Goal: Task Accomplishment & Management: Use online tool/utility

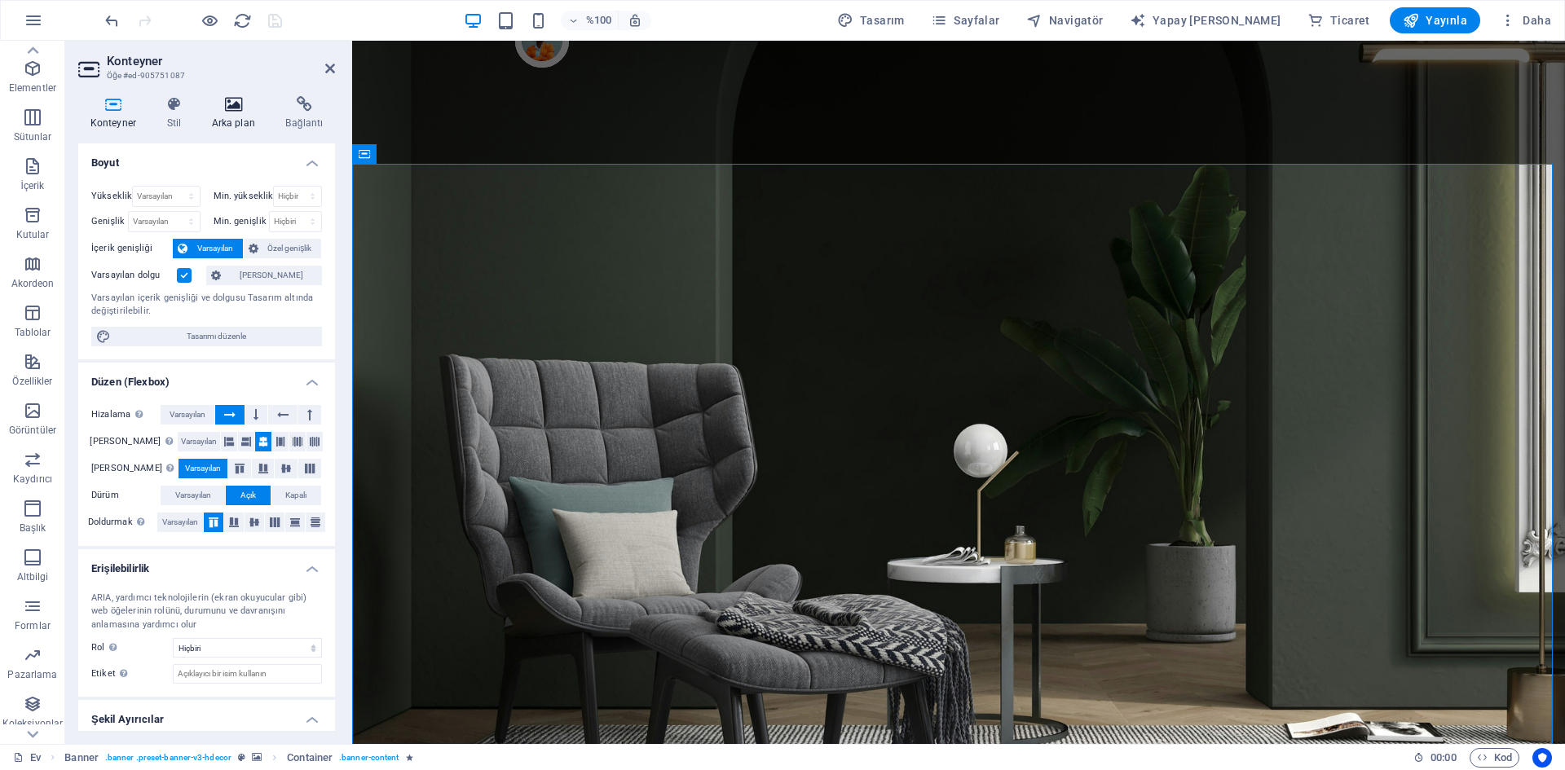
click at [223, 123] on font "Arka plan" at bounding box center [233, 122] width 43 height 11
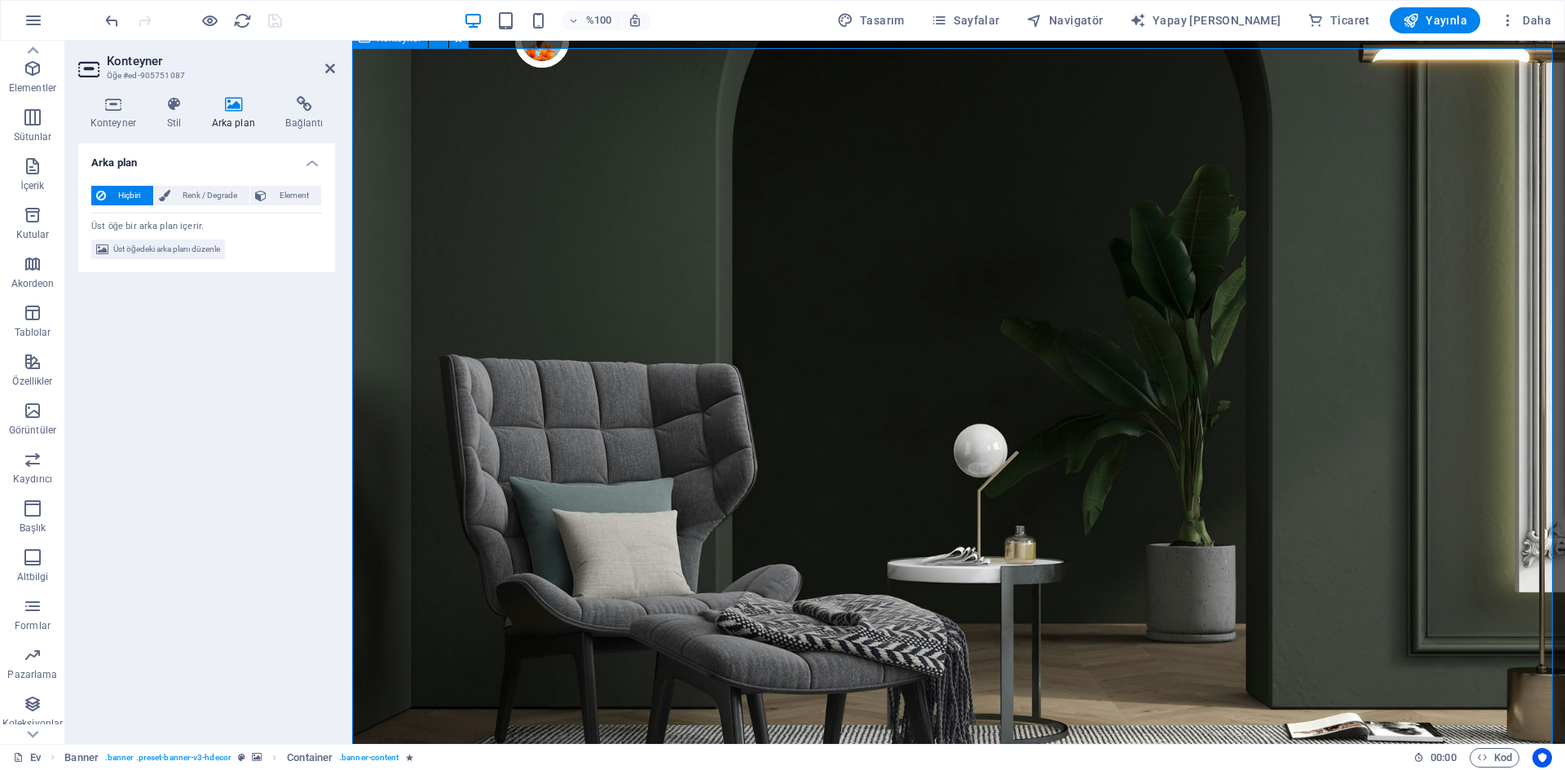
scroll to position [136, 0]
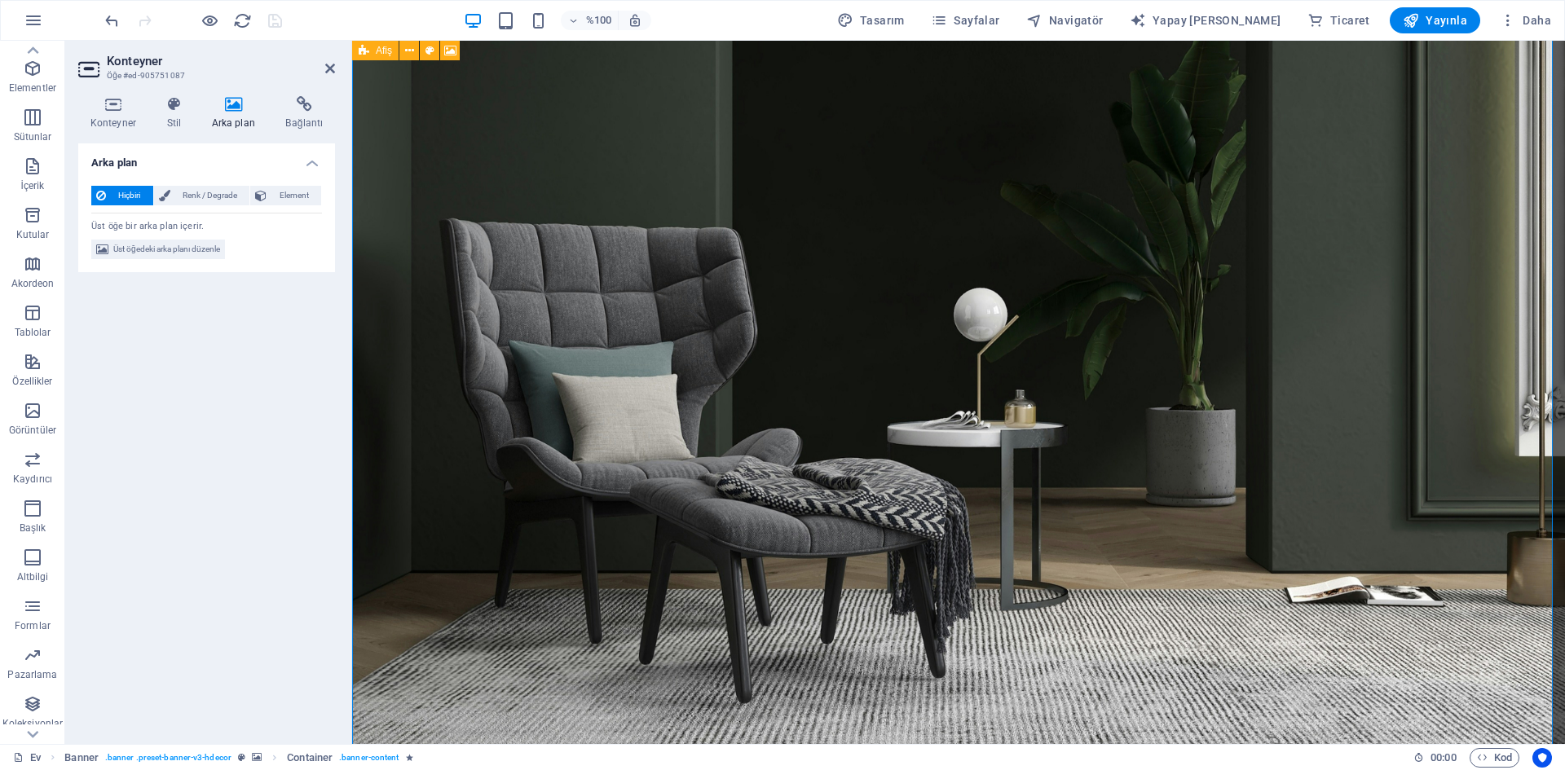
click at [363, 50] on icon at bounding box center [364, 51] width 11 height 20
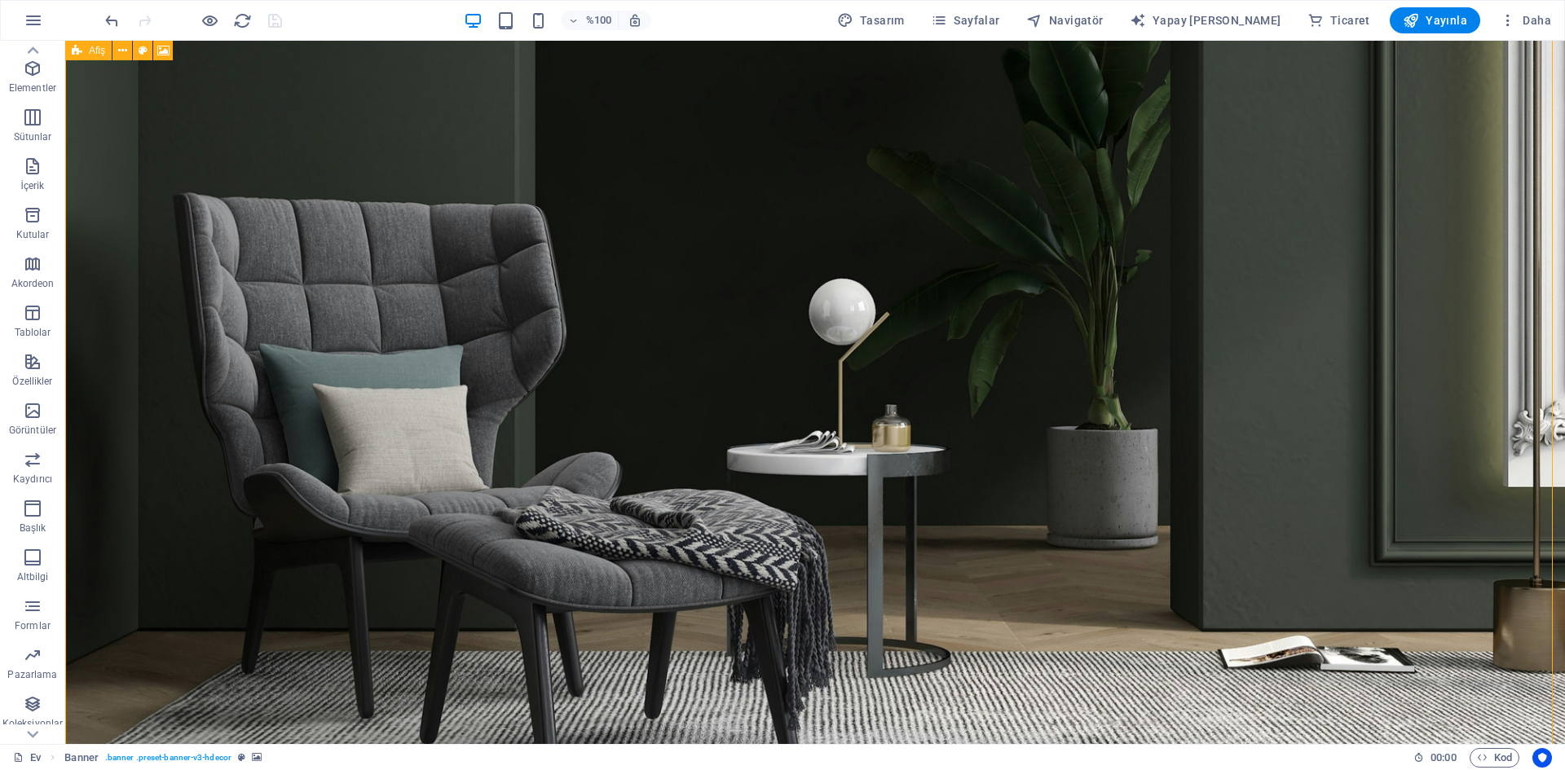
click at [80, 49] on icon at bounding box center [77, 51] width 11 height 20
click at [161, 50] on icon at bounding box center [163, 50] width 12 height 17
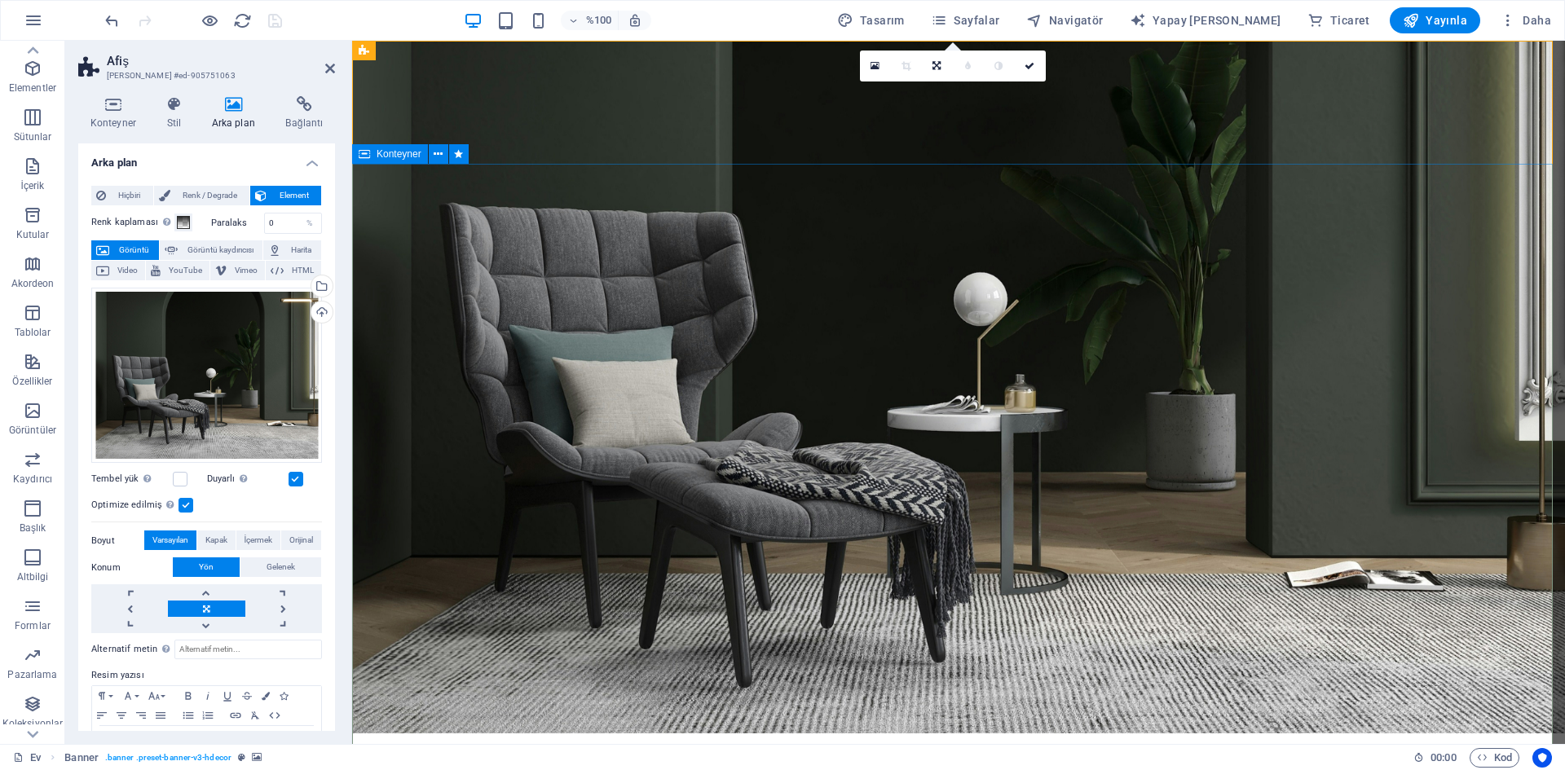
scroll to position [0, 0]
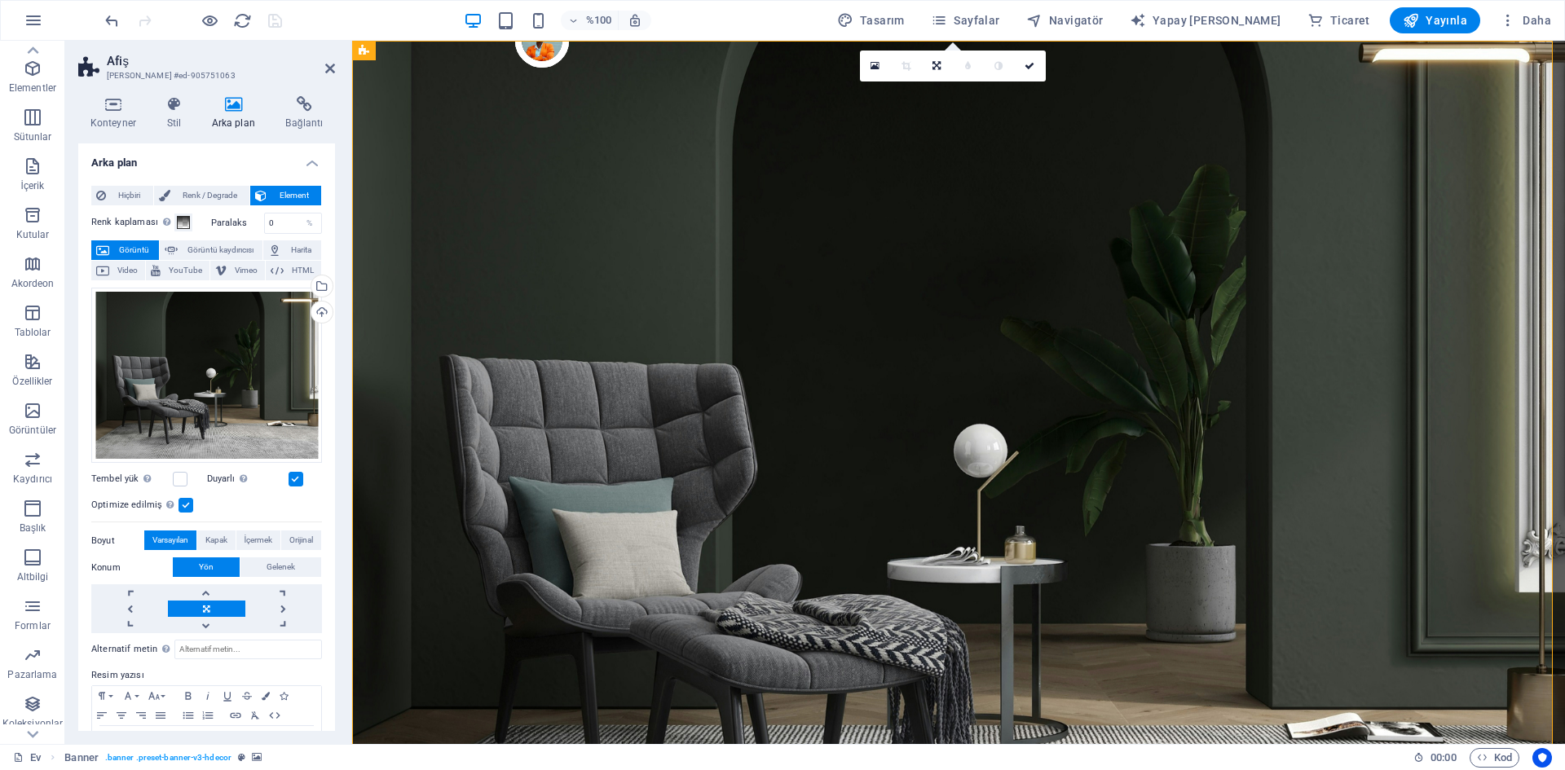
click at [277, 20] on div at bounding box center [193, 20] width 183 height 26
